Goal: Transaction & Acquisition: Purchase product/service

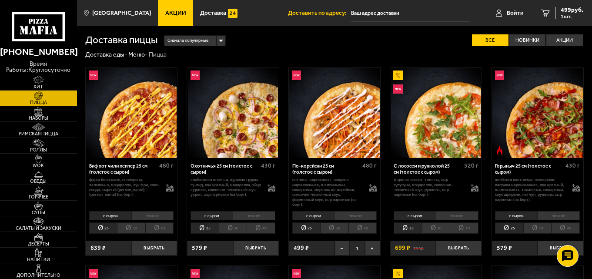
click at [165, 10] on span "Акции" at bounding box center [175, 13] width 21 height 6
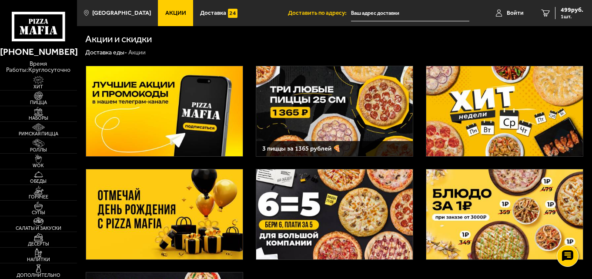
click at [334, 115] on img at bounding box center [334, 111] width 157 height 90
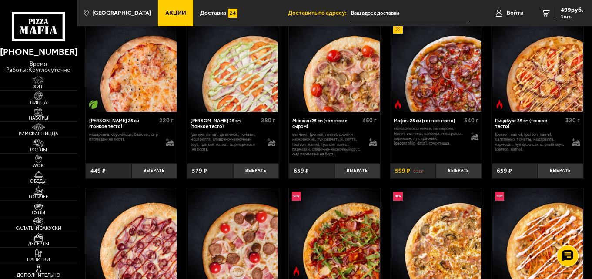
scroll to position [2002, 0]
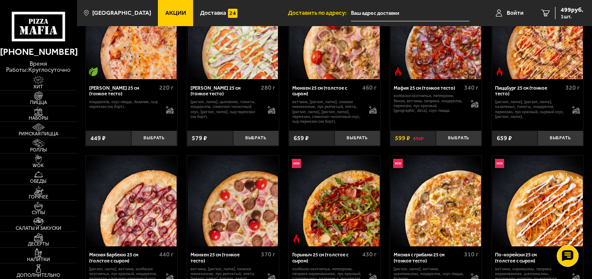
click at [165, 12] on span "Акции" at bounding box center [175, 13] width 21 height 6
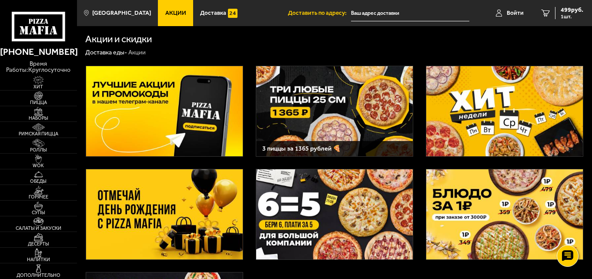
click at [323, 122] on img at bounding box center [334, 111] width 157 height 90
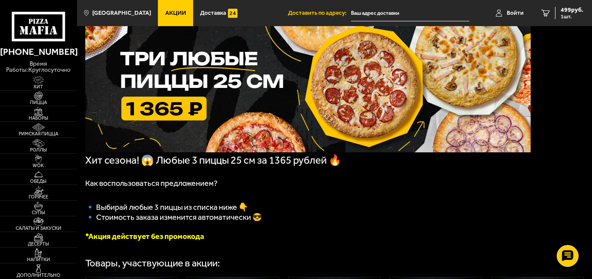
scroll to position [44, 0]
